Goal: Information Seeking & Learning: Learn about a topic

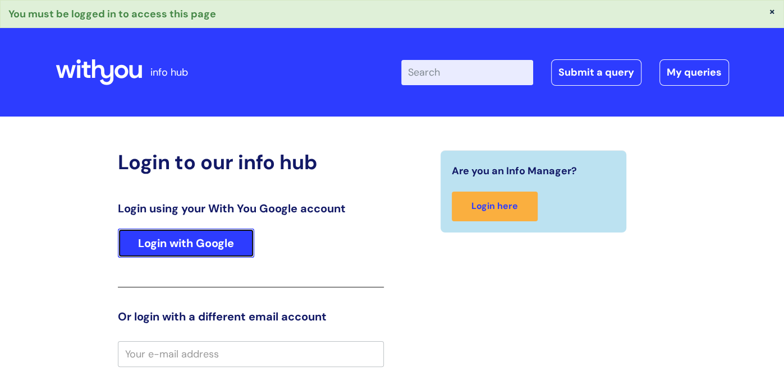
click at [190, 252] on link "Login with Google" at bounding box center [186, 243] width 136 height 29
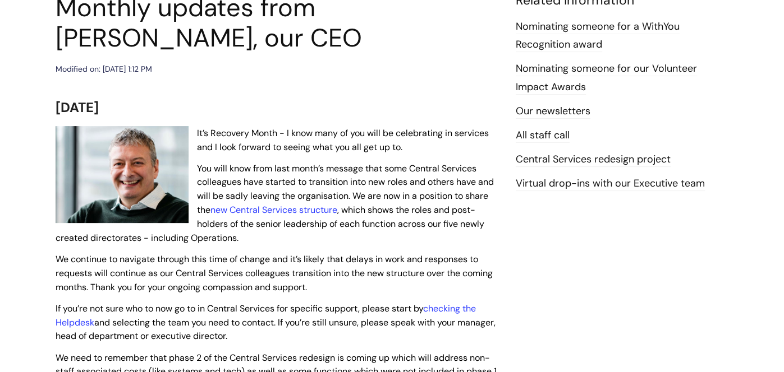
scroll to position [146, 0]
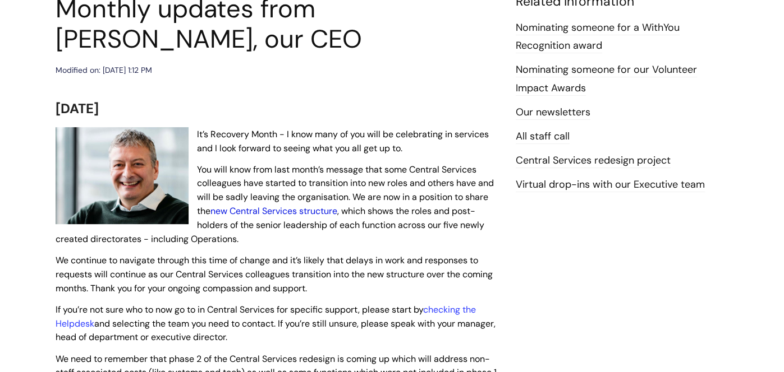
click at [326, 212] on link "new Central Services structure" at bounding box center [273, 211] width 127 height 12
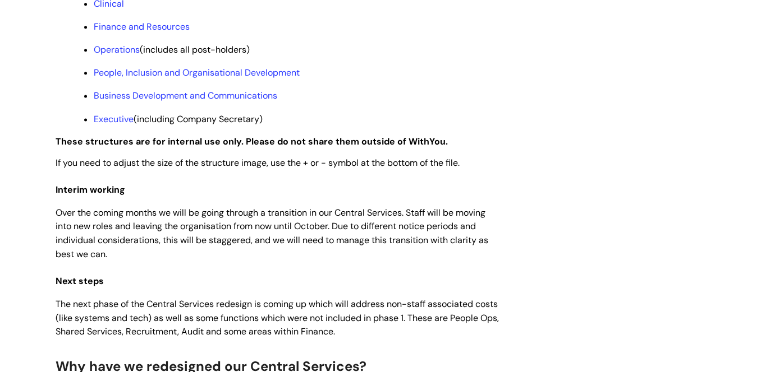
scroll to position [970, 0]
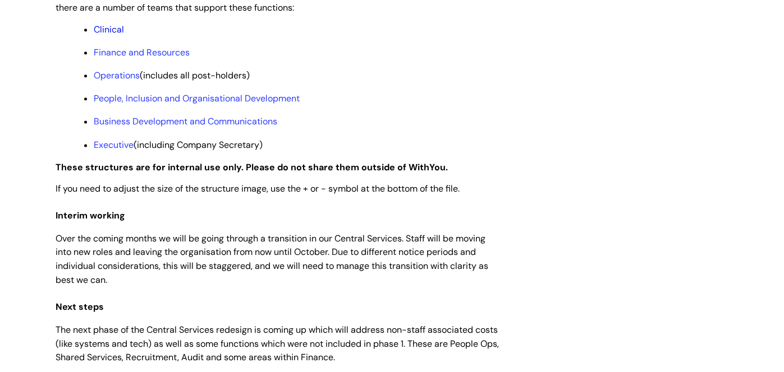
click at [103, 35] on link "Clinical" at bounding box center [109, 30] width 30 height 12
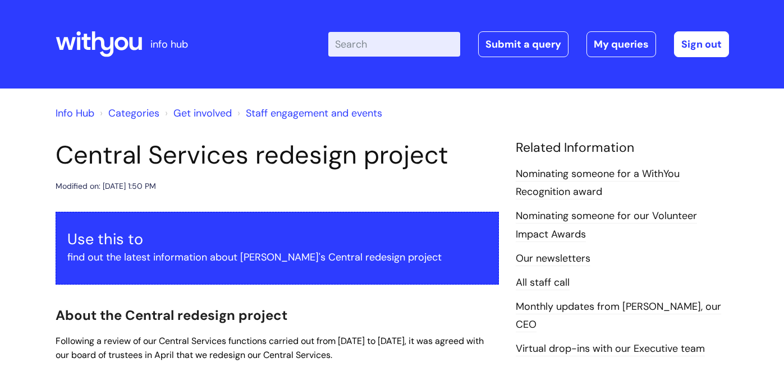
scroll to position [970, 0]
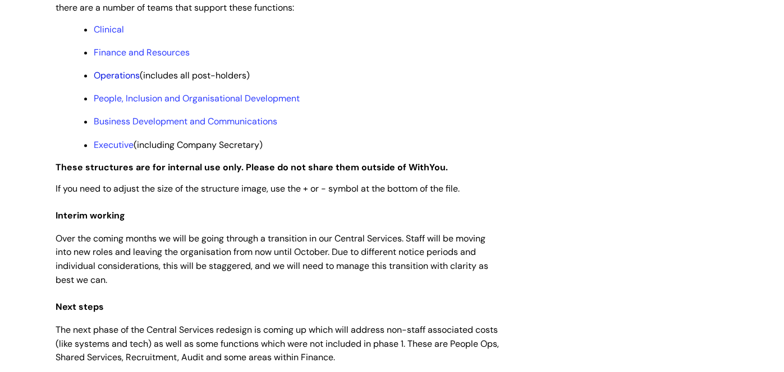
click at [126, 81] on link "Operations" at bounding box center [117, 76] width 46 height 12
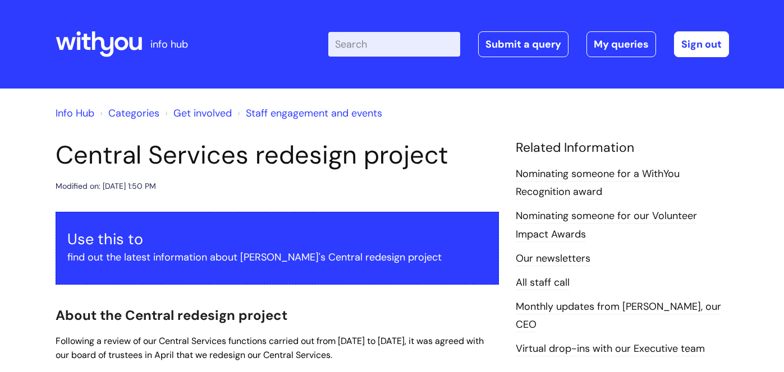
scroll to position [969, 0]
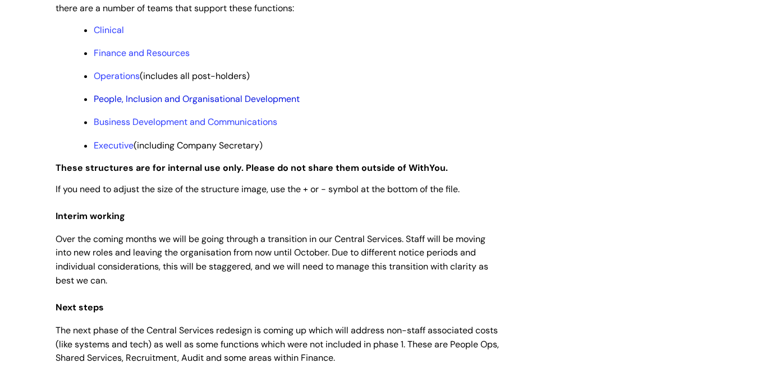
click at [146, 105] on link "People, Inclusion and Organisational Development" at bounding box center [197, 99] width 206 height 12
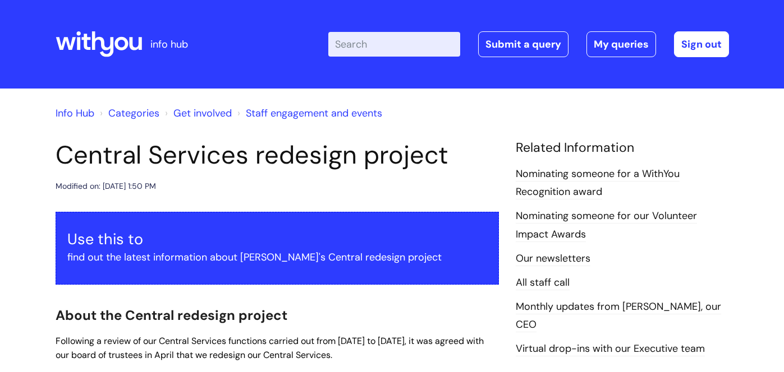
scroll to position [969, 0]
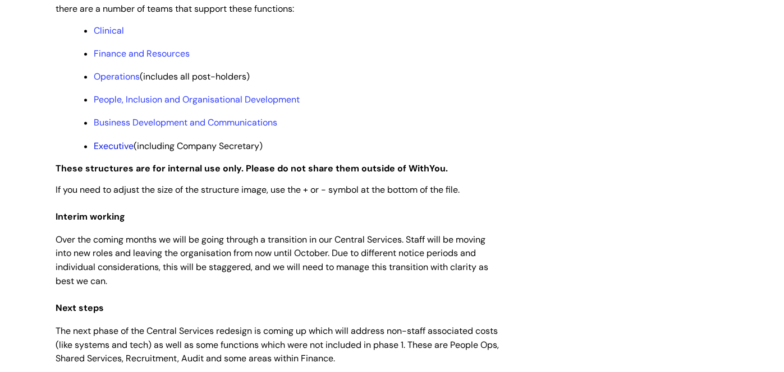
click at [114, 152] on link "Executive" at bounding box center [114, 146] width 40 height 12
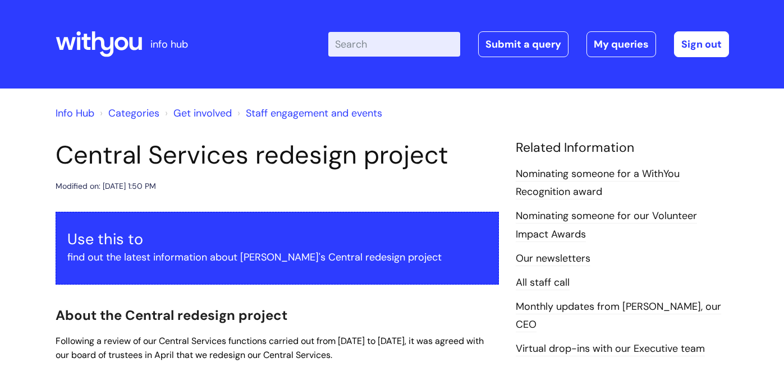
scroll to position [968, 0]
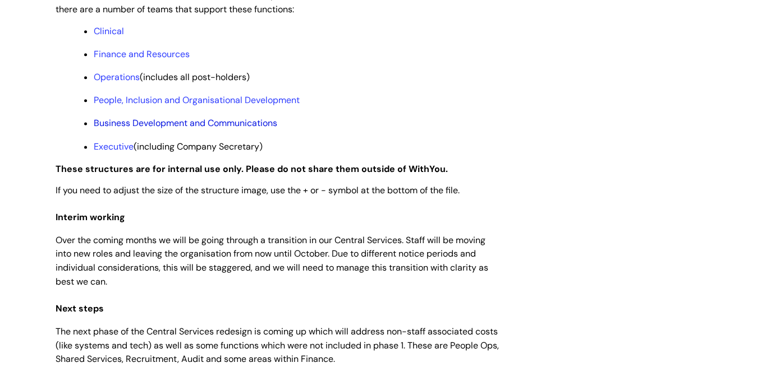
click at [130, 129] on link "Business Development and Communications" at bounding box center [185, 123] width 183 height 12
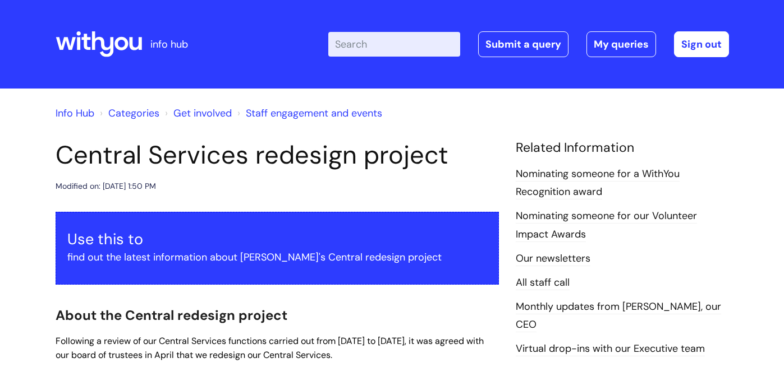
scroll to position [968, 0]
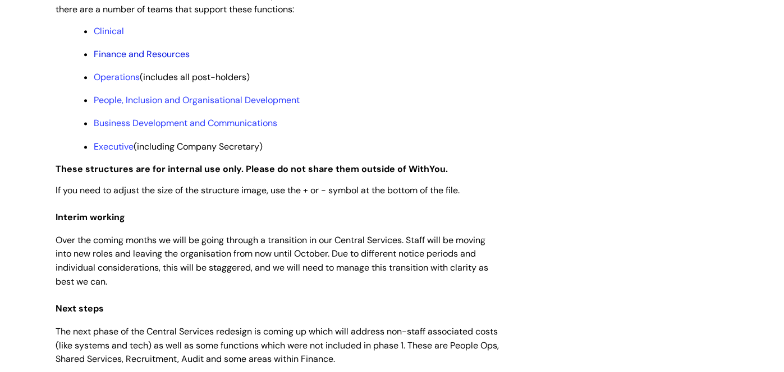
click at [121, 60] on link "Finance and Resources" at bounding box center [142, 54] width 96 height 12
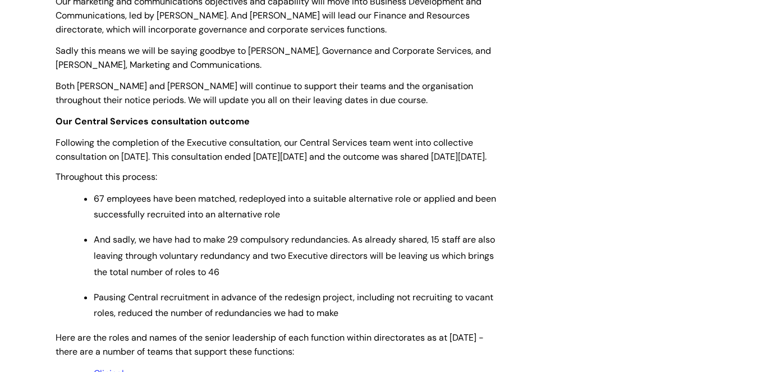
scroll to position [382, 0]
